Goal: Information Seeking & Learning: Learn about a topic

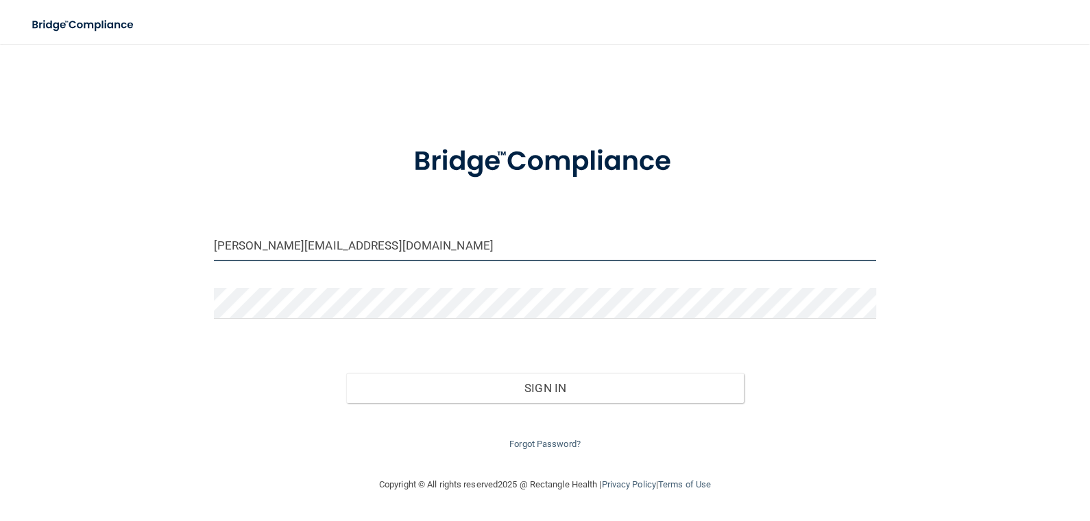
click at [369, 241] on input "[PERSON_NAME][EMAIL_ADDRESS][DOMAIN_NAME]" at bounding box center [545, 245] width 662 height 31
drag, startPoint x: 367, startPoint y: 241, endPoint x: 4, endPoint y: 277, distance: 364.4
click at [4, 277] on main "[PERSON_NAME][EMAIL_ADDRESS][DOMAIN_NAME] Invalid email/password. You don't hav…" at bounding box center [545, 282] width 1090 height 477
type input "[PERSON_NAME][EMAIL_ADDRESS][DOMAIN_NAME]"
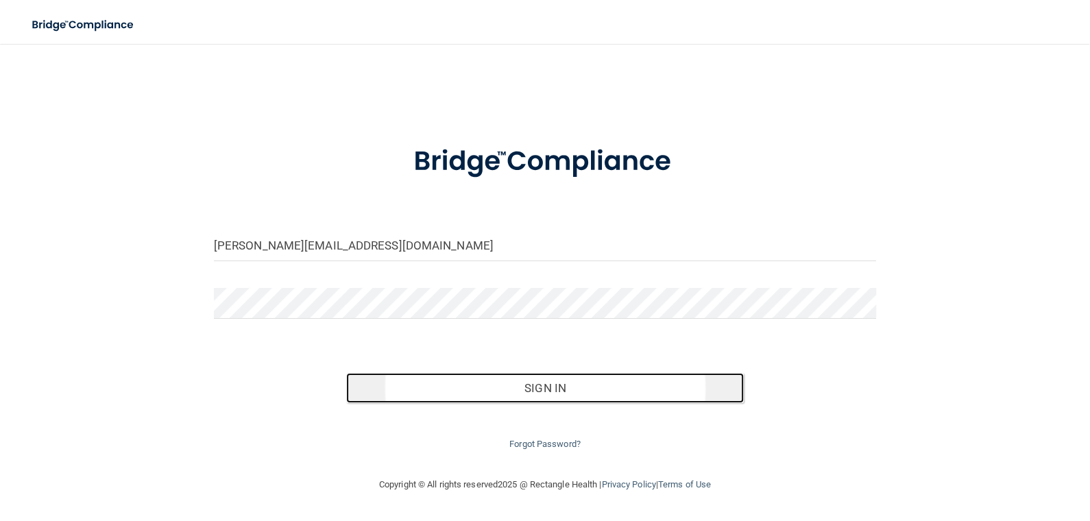
click at [563, 390] on button "Sign In" at bounding box center [545, 388] width 398 height 30
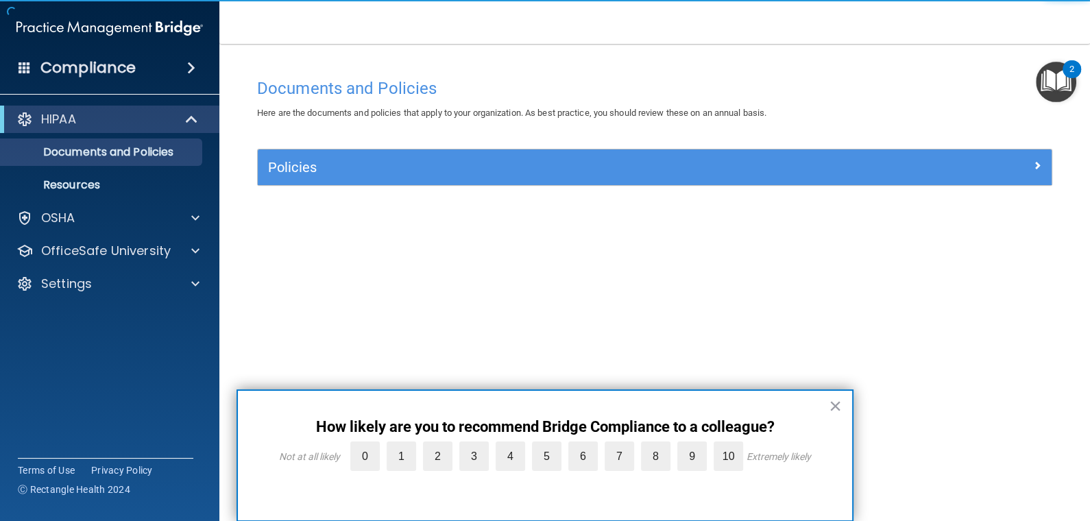
click at [836, 400] on button "×" at bounding box center [835, 406] width 13 height 22
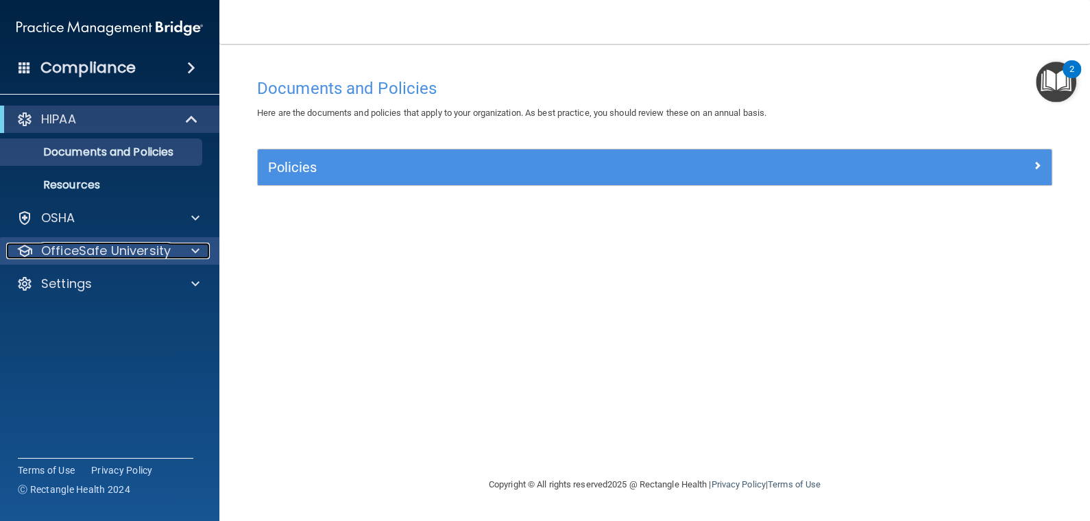
click at [197, 247] on span at bounding box center [195, 251] width 8 height 16
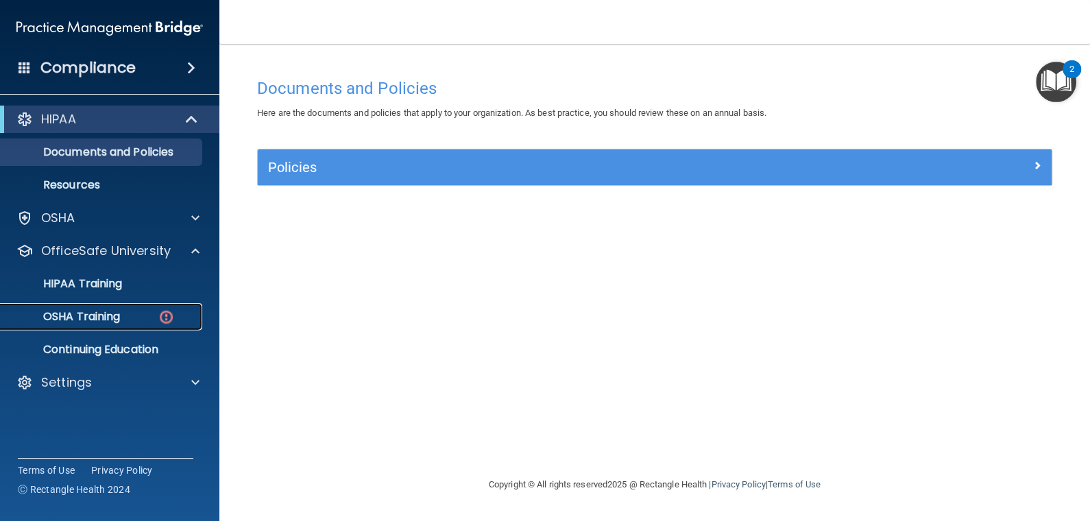
click at [99, 315] on p "OSHA Training" at bounding box center [64, 317] width 111 height 14
